Goal: Information Seeking & Learning: Check status

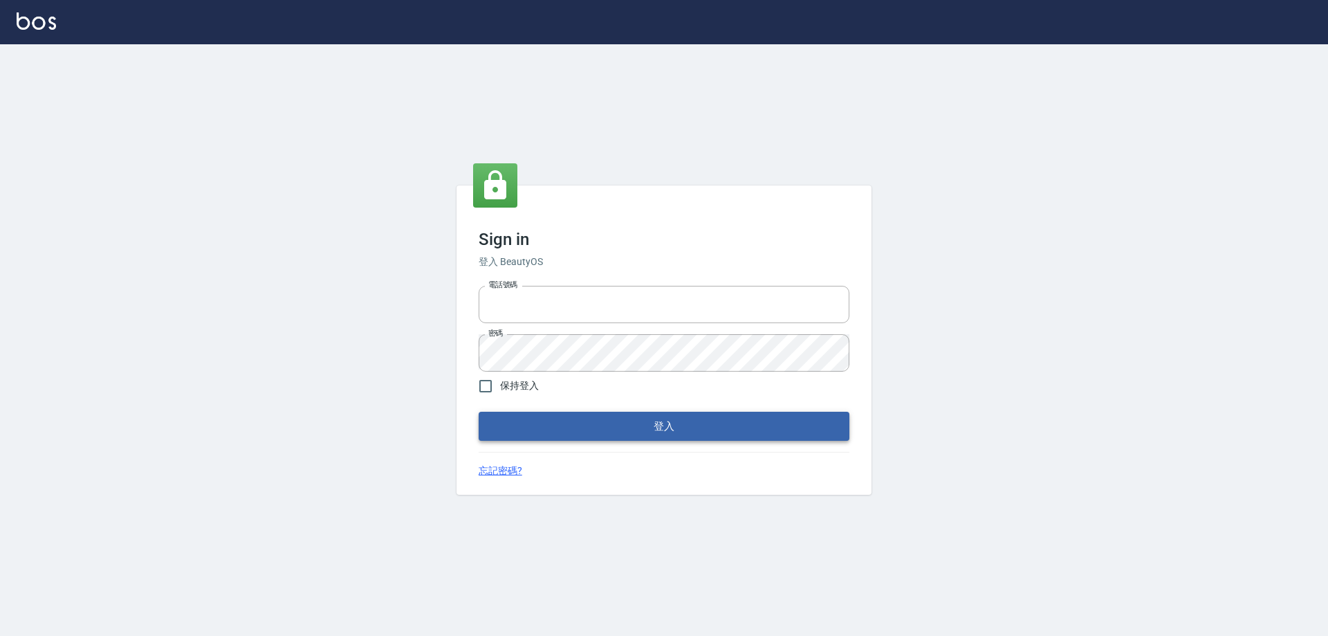
type input "0426657991"
click at [609, 427] on button "登入" at bounding box center [664, 426] width 371 height 29
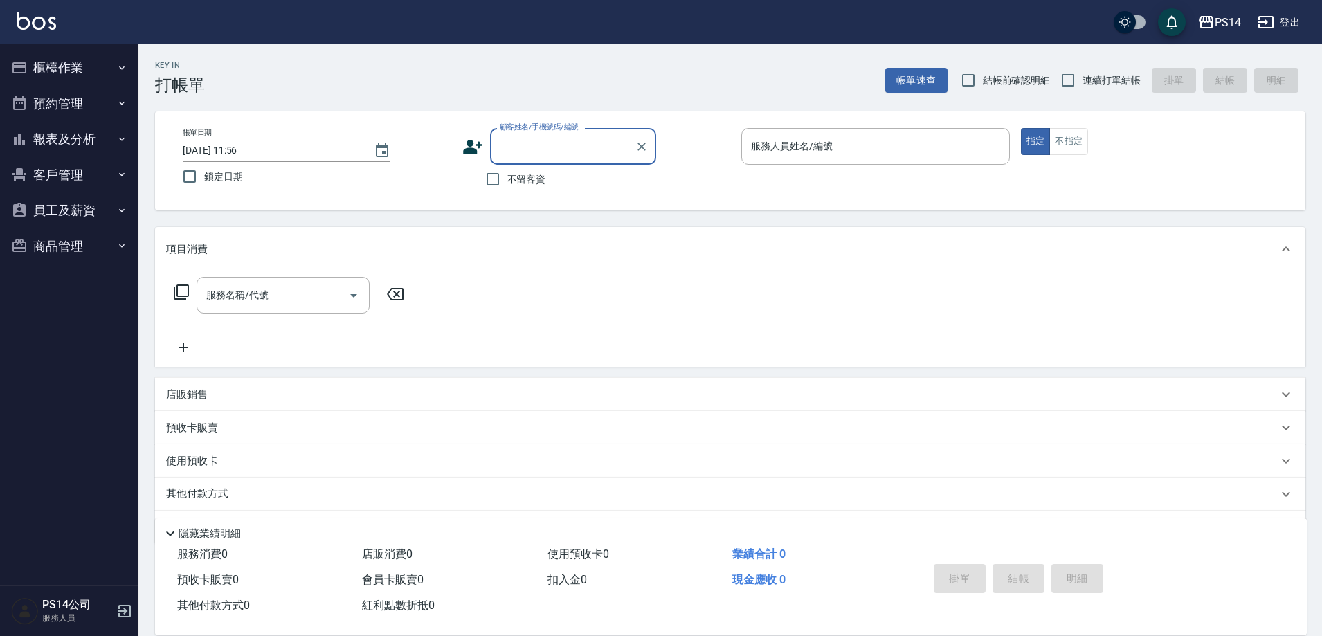
click at [100, 133] on button "報表及分析" at bounding box center [69, 139] width 127 height 36
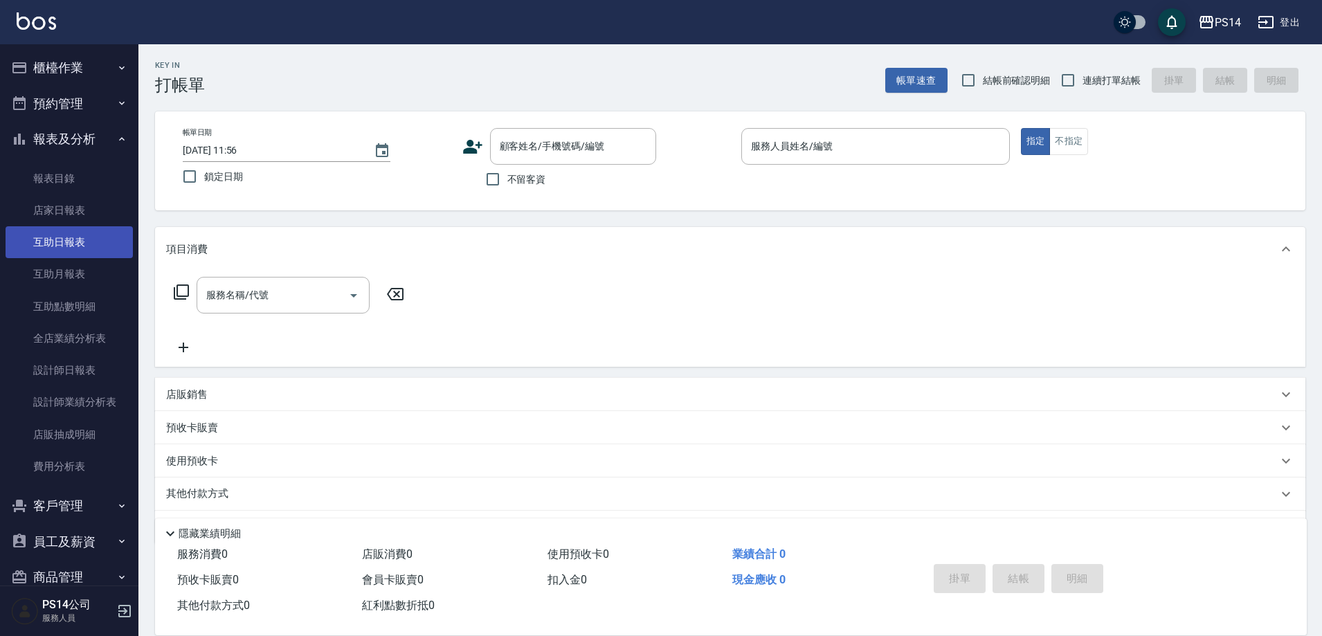
click at [62, 246] on link "互助日報表" at bounding box center [69, 242] width 127 height 32
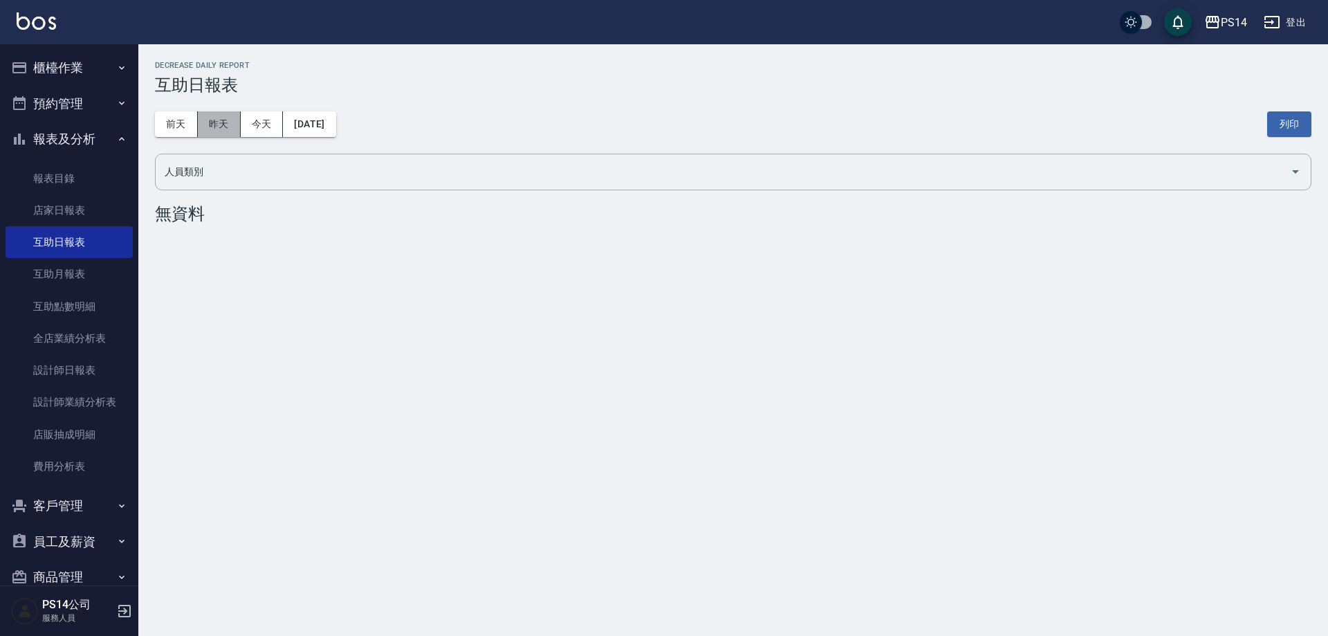
click at [235, 114] on button "昨天" at bounding box center [219, 124] width 43 height 26
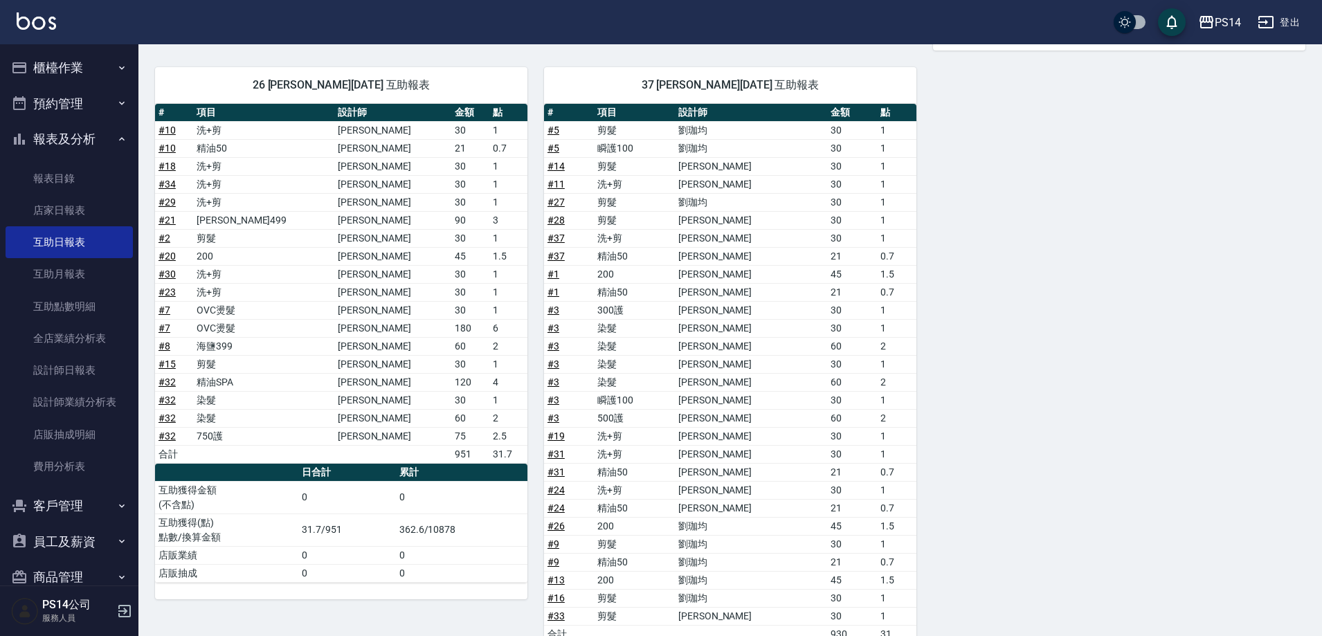
scroll to position [415, 0]
